Goal: Task Accomplishment & Management: Manage account settings

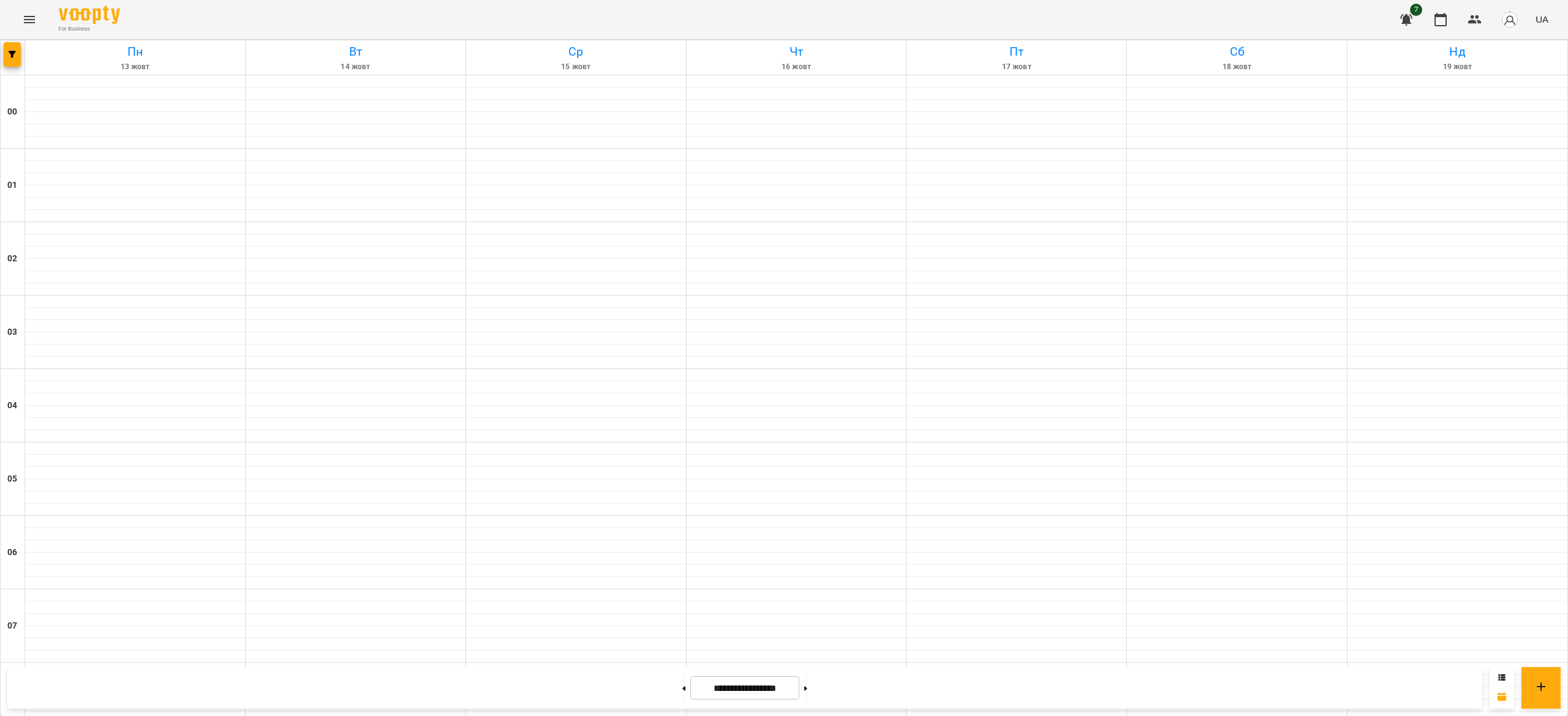
scroll to position [810, 0]
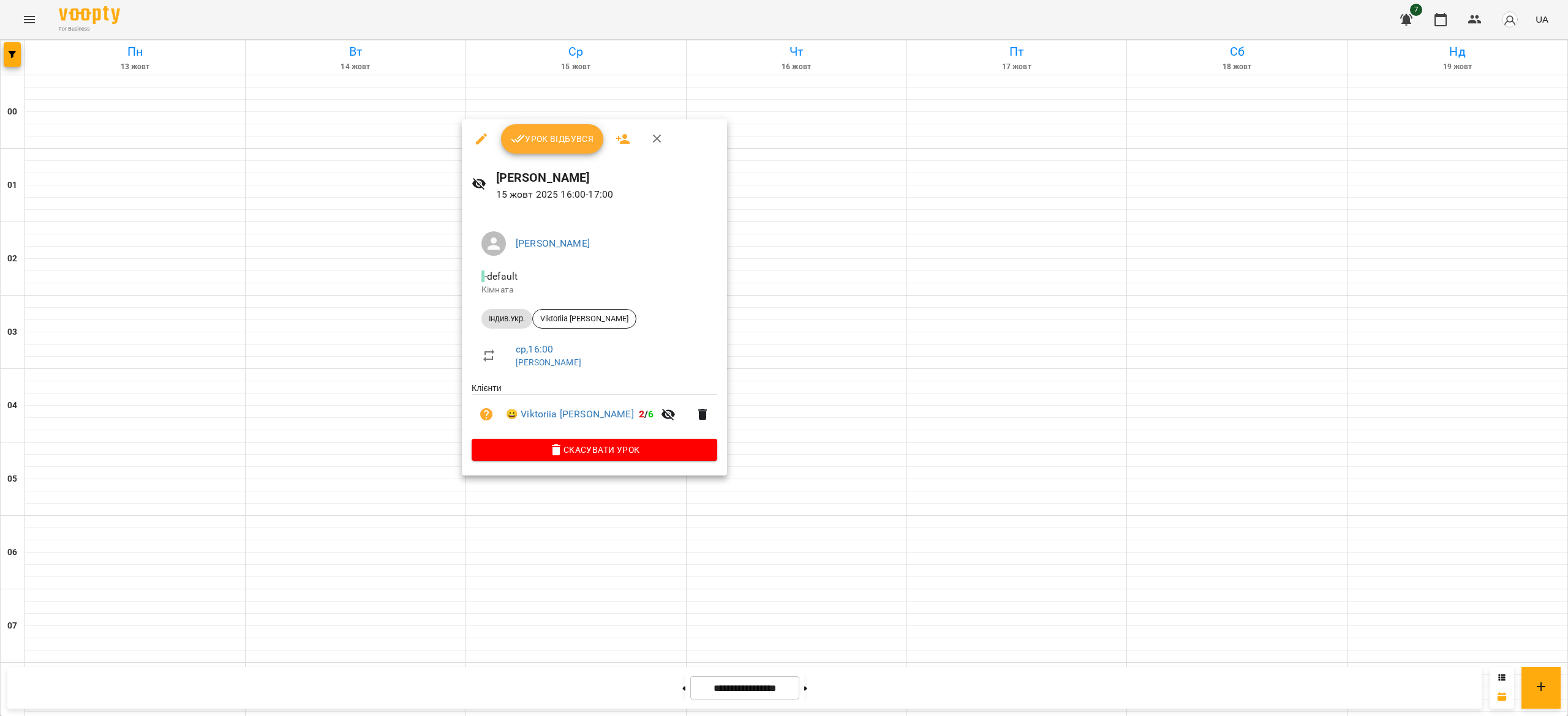
click at [569, 134] on span "Урок відбувся" at bounding box center [552, 139] width 84 height 15
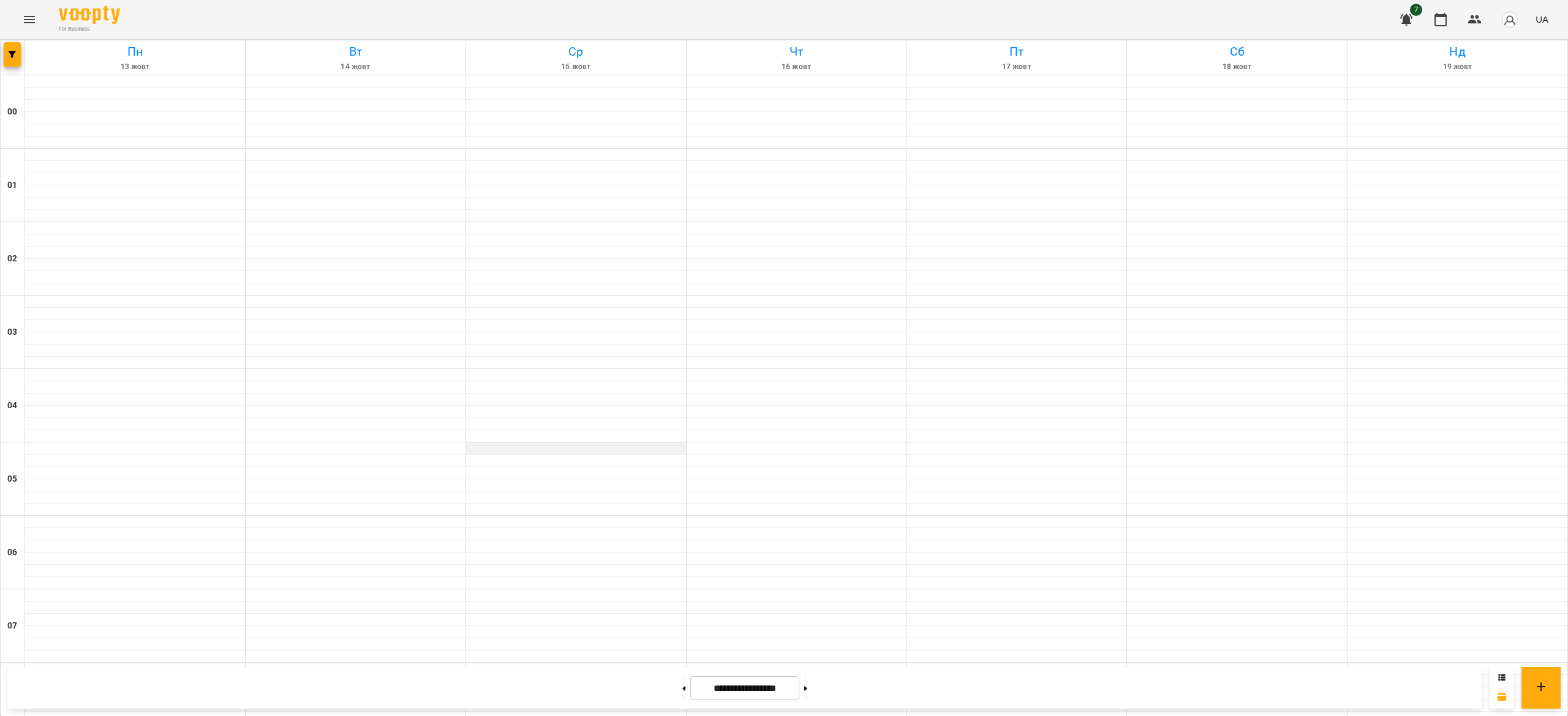
scroll to position [1176, 0]
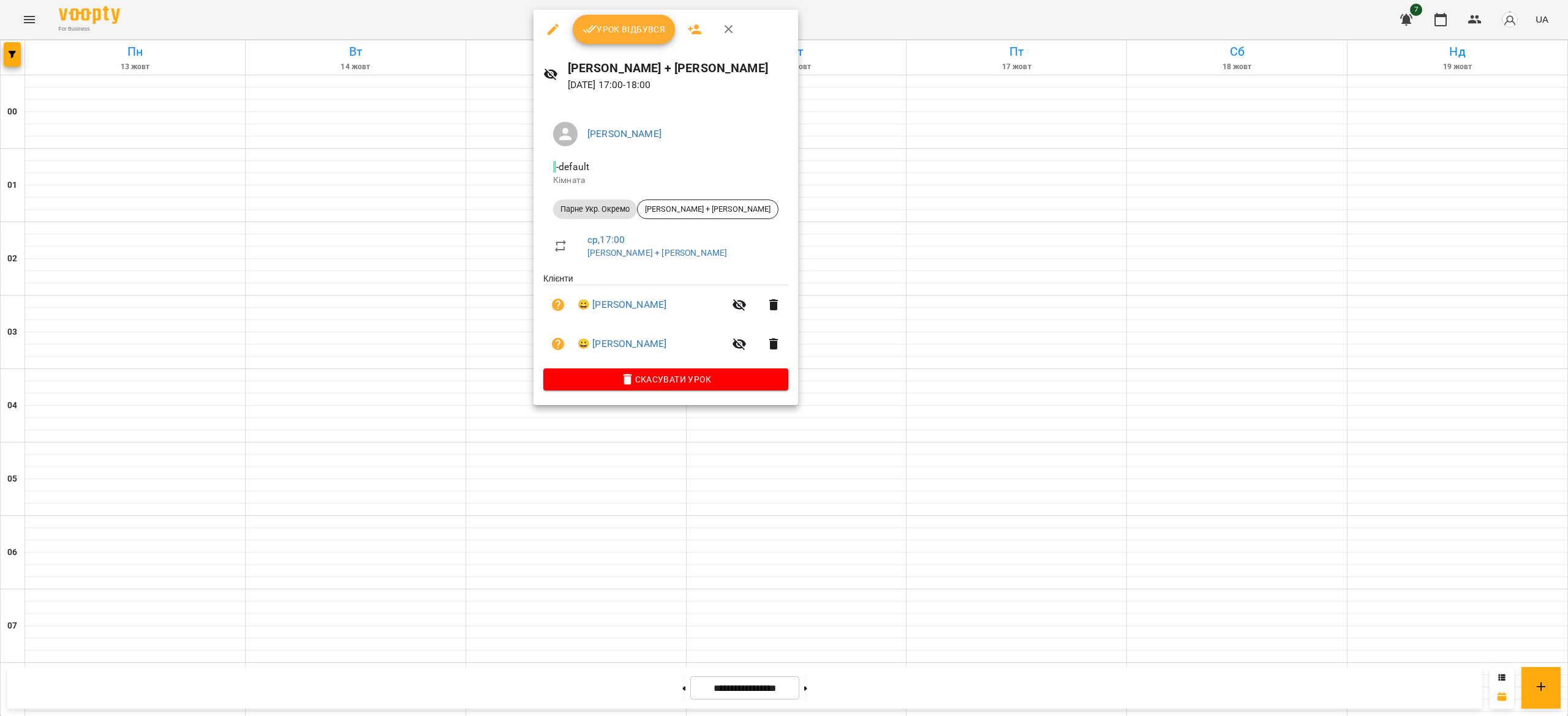
click at [591, 31] on icon "button" at bounding box center [590, 29] width 14 height 8
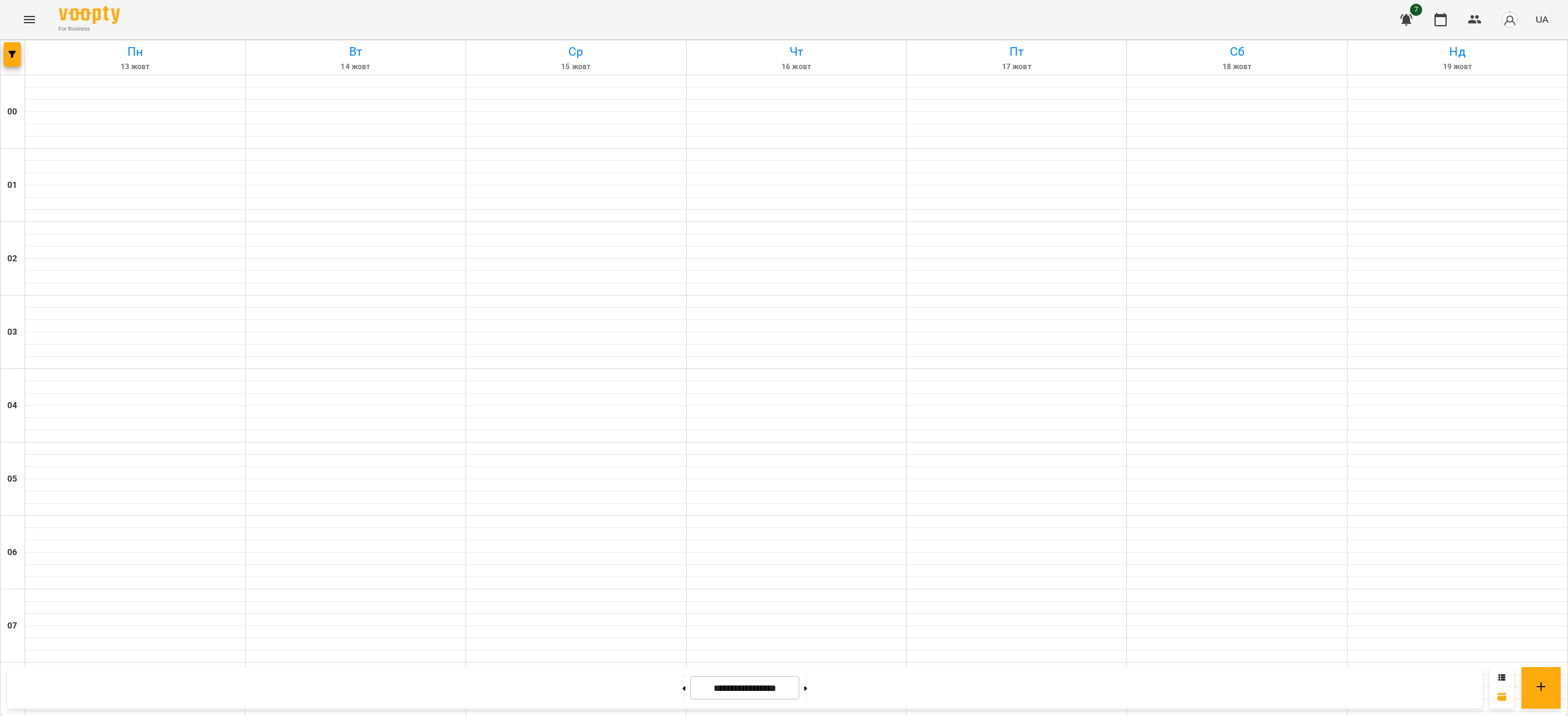
scroll to position [549, 0]
